Goal: Task Accomplishment & Management: Use online tool/utility

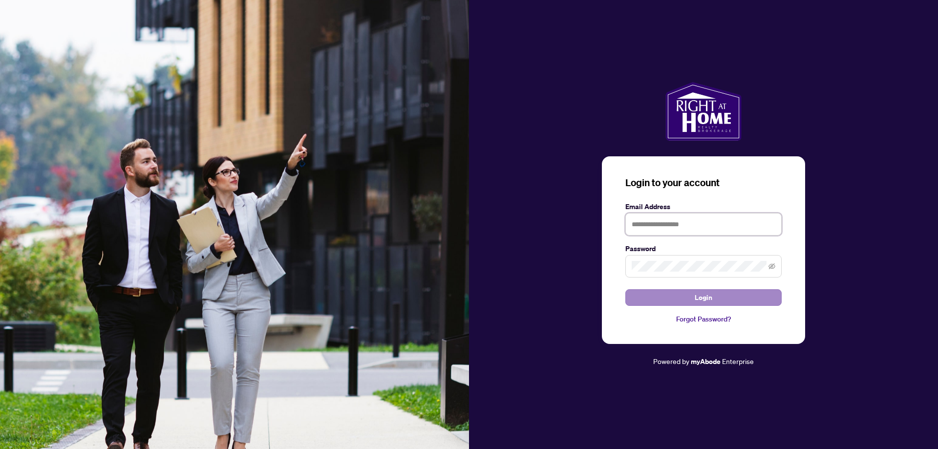
type input "**********"
click at [699, 302] on span "Login" at bounding box center [704, 298] width 18 height 16
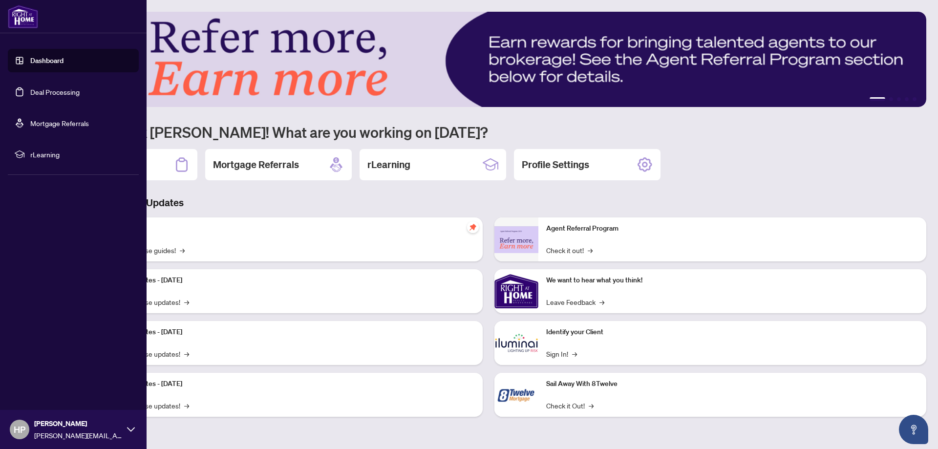
click at [50, 93] on link "Deal Processing" at bounding box center [54, 91] width 49 height 9
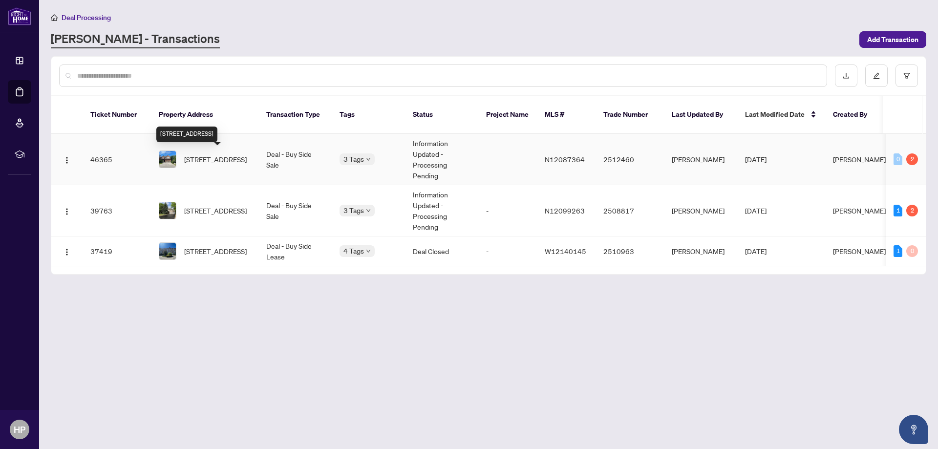
click at [218, 156] on span "[STREET_ADDRESS]" at bounding box center [215, 159] width 63 height 11
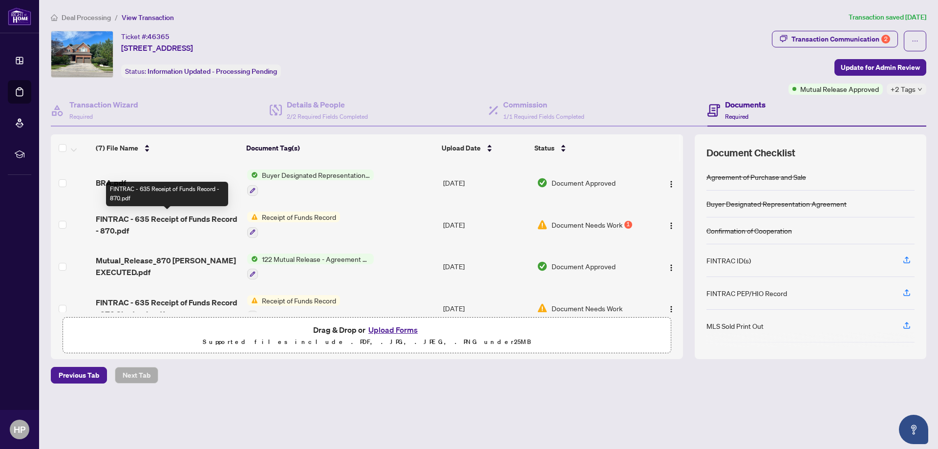
click at [161, 221] on span "FINTRAC - 635 Receipt of Funds Record - 870.pdf" at bounding box center [168, 224] width 144 height 23
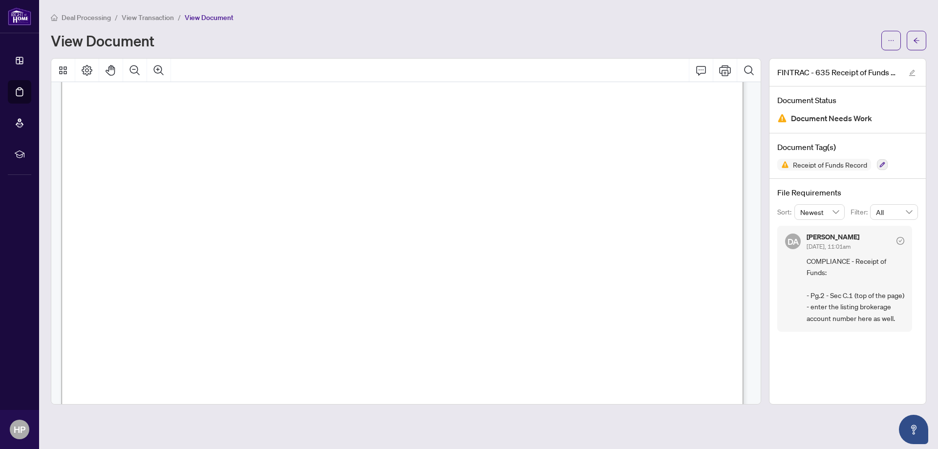
scroll to position [1271, 0]
